Goal: Find contact information

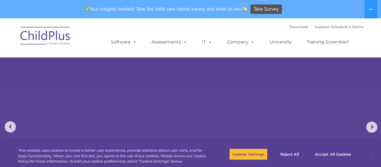
select select "MEDIUM"
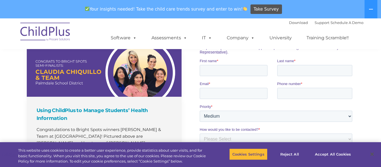
scroll to position [371, 0]
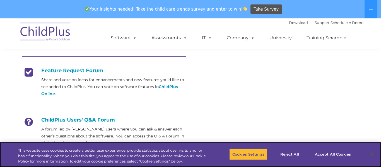
scroll to position [216, 0]
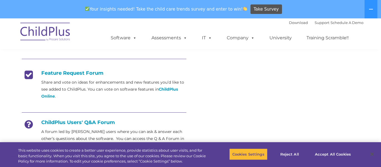
click at [199, 88] on div "Email Send an email directly to support with details about the concern or issue…" at bounding box center [191, 44] width 346 height 224
click at [169, 91] on strong "ChildPlus Online" at bounding box center [109, 93] width 137 height 12
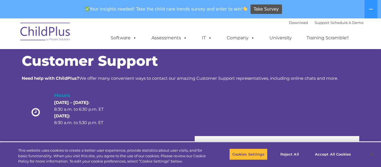
scroll to position [0, 0]
